Goal: Contribute content: Contribute content

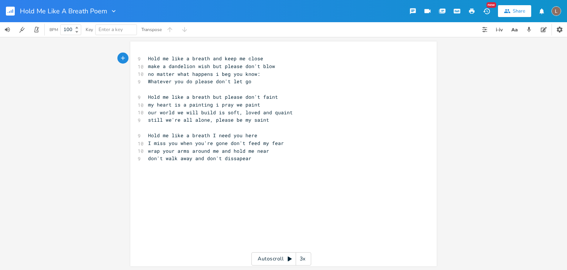
click at [320, 175] on div "xxxxxxxxxx 9 Hold me like a breath and keep me close 10 make a dandelion wish b…" at bounding box center [289, 160] width 285 height 215
type textarea "AI version of """
type textarea "HOld"
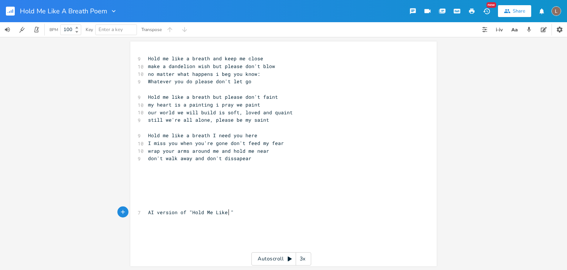
type textarea "old Me Like a"
type textarea "A Breath"
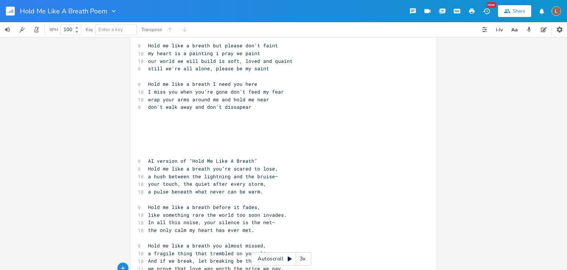
scroll to position [68, 0]
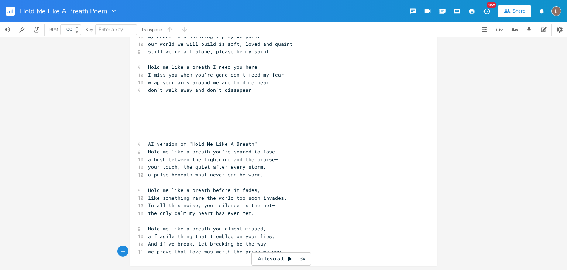
click at [148, 151] on span "Hold me like a breath you’re scared to lose," at bounding box center [213, 151] width 130 height 7
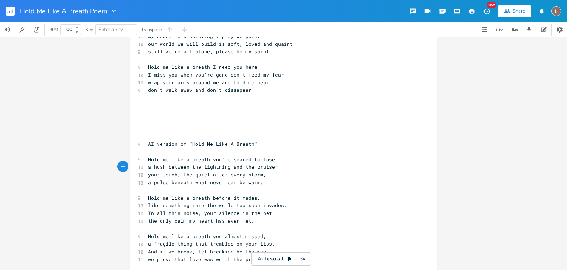
click at [281, 167] on pre "a hush between the lightning and the bruise—" at bounding box center [280, 167] width 267 height 8
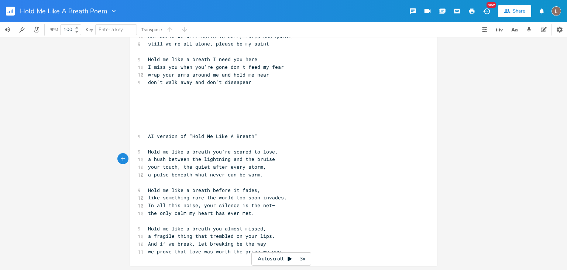
click at [280, 206] on pre "In all this noise, your silence is the net—" at bounding box center [280, 205] width 267 height 8
click at [273, 236] on pre "a fragile thing that trembled on your lips." at bounding box center [280, 236] width 267 height 8
click at [282, 197] on pre "like something rare the world too soon invades." at bounding box center [280, 198] width 267 height 8
click at [177, 167] on span "your touch, the quiet after every storm," at bounding box center [207, 166] width 118 height 7
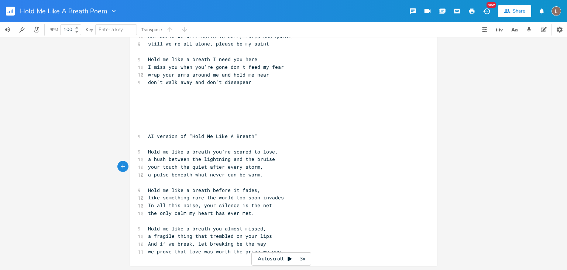
click at [186, 158] on span "a hush between the lightning and the bruise" at bounding box center [211, 159] width 127 height 7
click at [259, 168] on pre "your touch the quiet after every storm," at bounding box center [280, 167] width 267 height 8
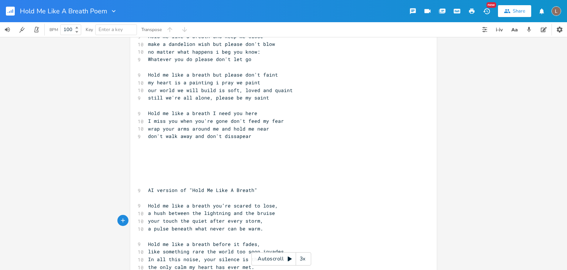
scroll to position [76, 0]
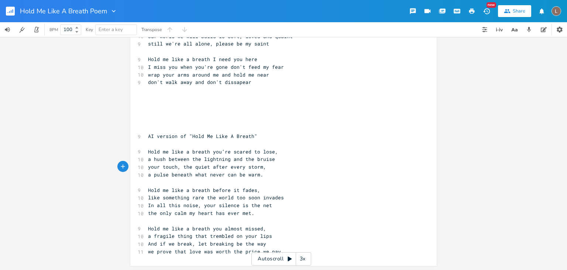
click at [259, 168] on pre "your touch, the quiet after every storm," at bounding box center [280, 167] width 267 height 8
click at [180, 167] on span "your touch, the quiet after every storm," at bounding box center [207, 166] width 118 height 7
click at [276, 169] on pre "your touch, the quiet after every storm," at bounding box center [280, 167] width 267 height 8
click at [267, 171] on pre "a pulse beneath what never can be warm." at bounding box center [280, 175] width 267 height 8
click at [279, 153] on pre "Hold me like a breath you’re scared to lose," at bounding box center [280, 152] width 267 height 8
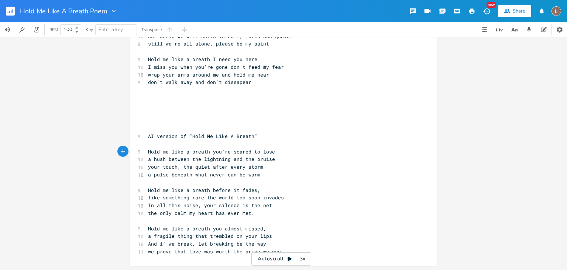
click at [257, 191] on pre "Hold me like a breath before it fades," at bounding box center [280, 190] width 267 height 8
click at [262, 212] on pre "the only calm my heart has ever met." at bounding box center [280, 213] width 267 height 8
click at [263, 227] on pre "Hold me like a breath you almost missed," at bounding box center [280, 229] width 267 height 8
click at [300, 243] on pre "And if we break, let breaking be the way" at bounding box center [280, 244] width 267 height 8
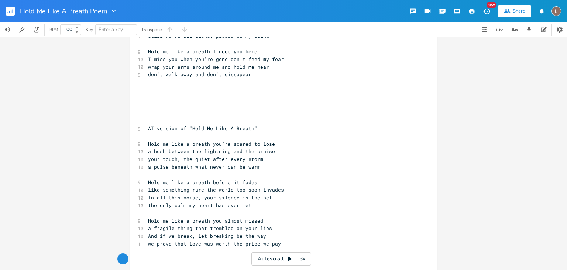
scroll to position [92, 0]
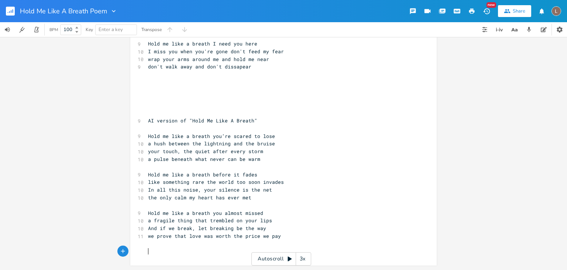
click at [196, 189] on span "In all this noise, your silence is the net" at bounding box center [210, 189] width 124 height 7
click at [189, 228] on span "And if we break, let breaking be the way" at bounding box center [207, 228] width 118 height 7
type textarea "\"
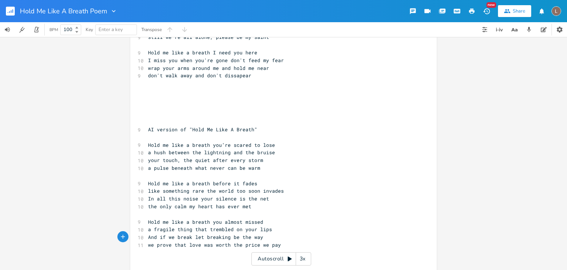
scroll to position [78, 0]
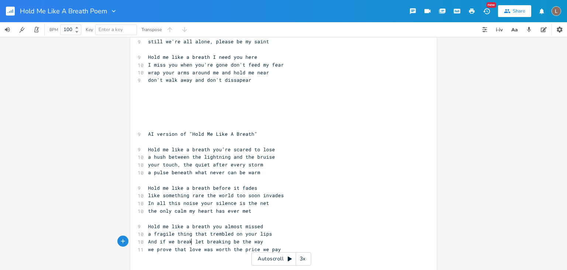
click at [175, 164] on span "your touch, the quiet after every storm" at bounding box center [205, 164] width 115 height 7
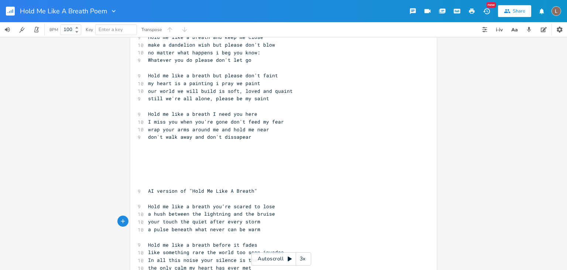
scroll to position [20, 0]
click at [305, 175] on pre "​" at bounding box center [280, 177] width 267 height 8
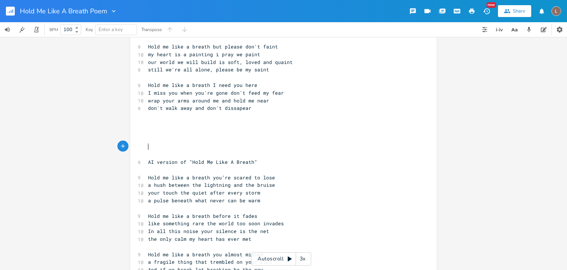
scroll to position [0, 0]
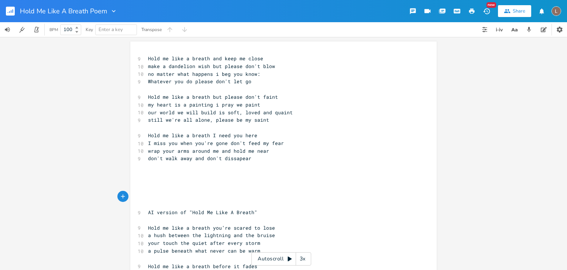
click at [504, 133] on div "xxxxxxxxxx 9 Hold me like a breath and keep me close 10 make a dandelion wish b…" at bounding box center [283, 153] width 567 height 233
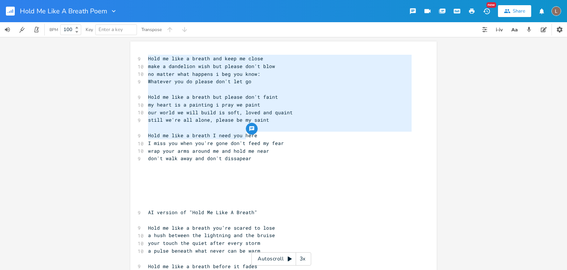
type textarea "Hold me like a breath and keep me close make a dandelion wish but please don't …"
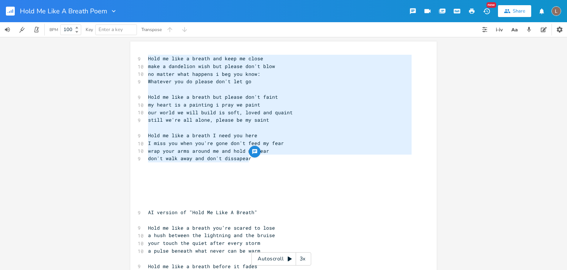
drag, startPoint x: 143, startPoint y: 57, endPoint x: 246, endPoint y: 157, distance: 143.7
click at [246, 157] on div "Hold me like a breath and keep me close make a dandelion wish but please don't …" at bounding box center [283, 198] width 307 height 315
click at [276, 185] on pre "​" at bounding box center [280, 189] width 267 height 8
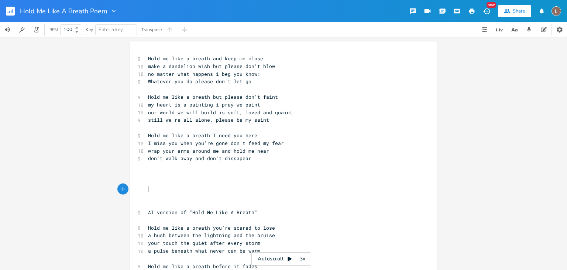
click at [246, 155] on pre "don't walk away and don't dissapear" at bounding box center [280, 158] width 267 height 8
type textarea "p"
click at [282, 164] on pre "​" at bounding box center [280, 166] width 267 height 8
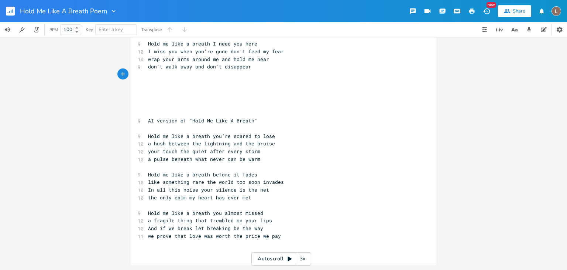
scroll to position [0, 0]
